Goal: Task Accomplishment & Management: Manage account settings

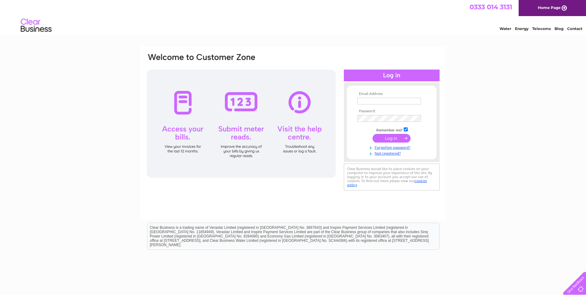
type input "ray@ips-aberdeen.com"
click at [392, 134] on input "submit" at bounding box center [392, 138] width 38 height 9
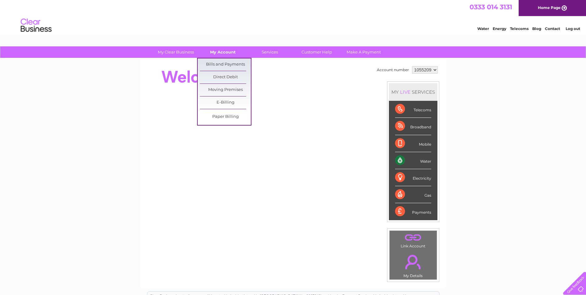
click at [224, 50] on link "My Account" at bounding box center [222, 51] width 51 height 11
click at [223, 63] on link "Bills and Payments" at bounding box center [225, 64] width 51 height 12
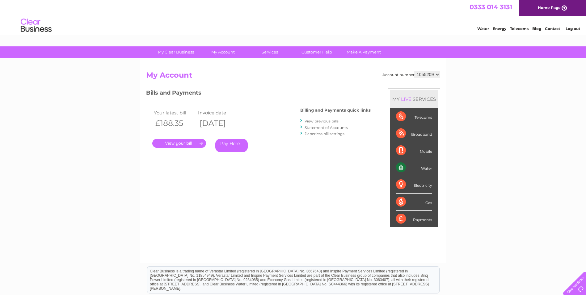
click at [168, 141] on link "." at bounding box center [179, 143] width 54 height 9
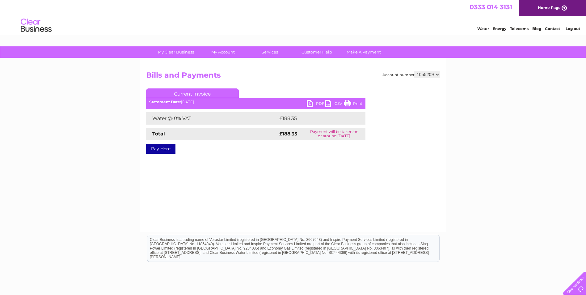
click at [317, 104] on link "PDF" at bounding box center [316, 104] width 19 height 9
